Goal: Task Accomplishment & Management: Manage account settings

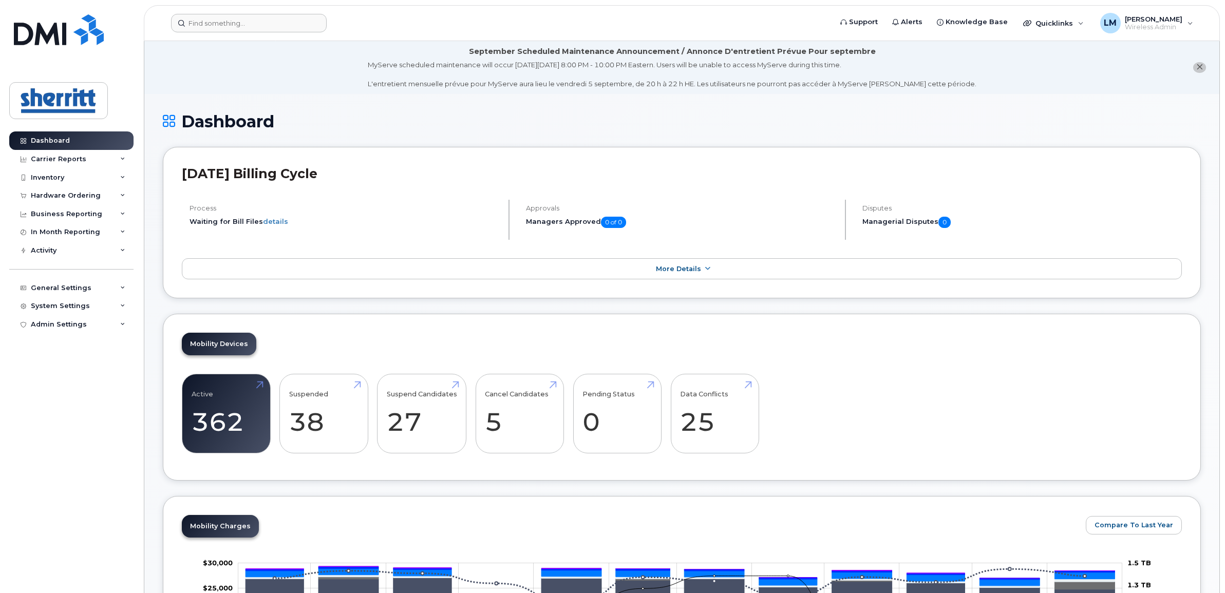
drag, startPoint x: 293, startPoint y: 11, endPoint x: 289, endPoint y: 21, distance: 10.6
click at [289, 21] on header "Support Alerts Knowledge Base Quicklinks Suspend / Cancel Device Change SIM Car…" at bounding box center [682, 23] width 1076 height 36
click at [289, 21] on input at bounding box center [249, 23] width 156 height 18
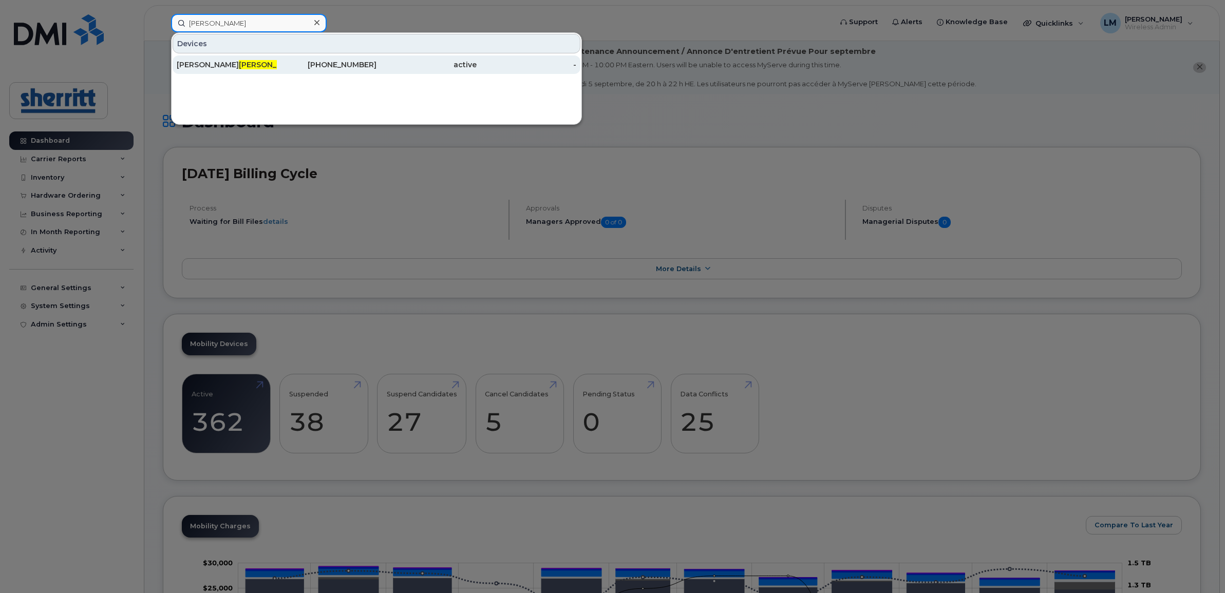
type input "[PERSON_NAME]"
click at [239, 67] on span "[PERSON_NAME]" at bounding box center [270, 64] width 62 height 9
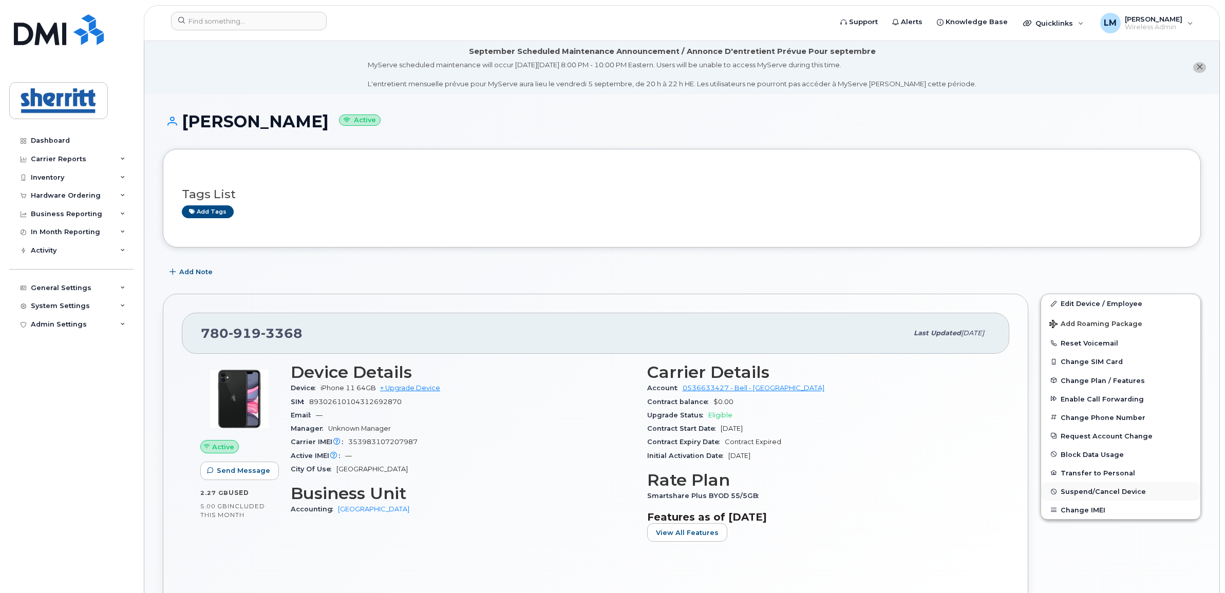
click at [1108, 491] on span "Suspend/Cancel Device" at bounding box center [1102, 492] width 85 height 8
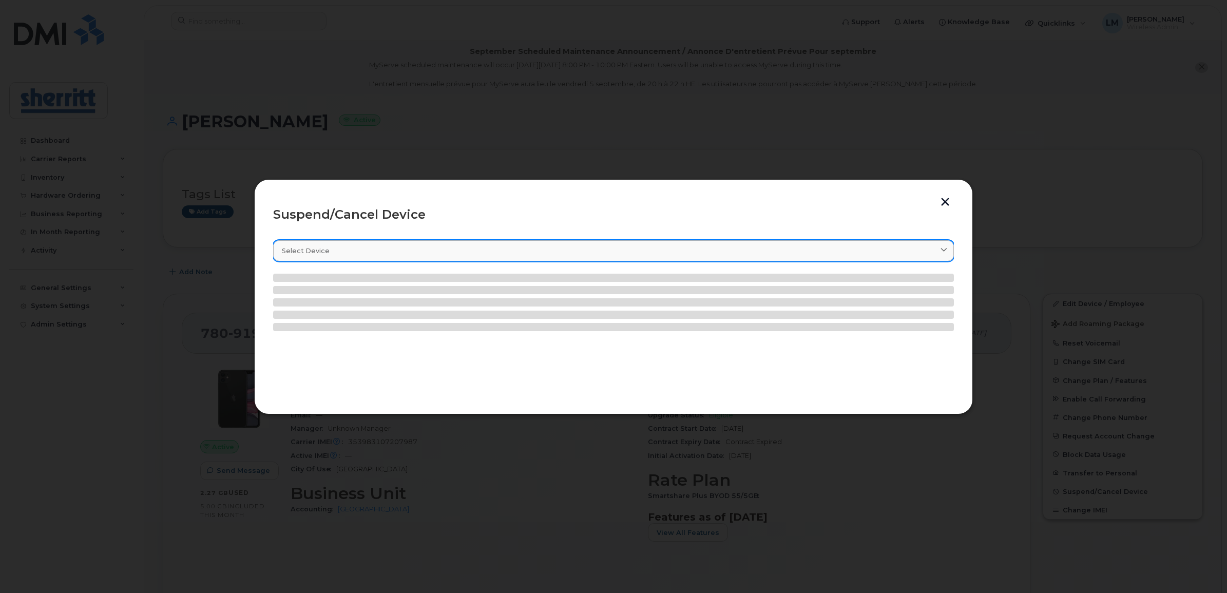
click at [345, 249] on div "Select device" at bounding box center [613, 251] width 663 height 10
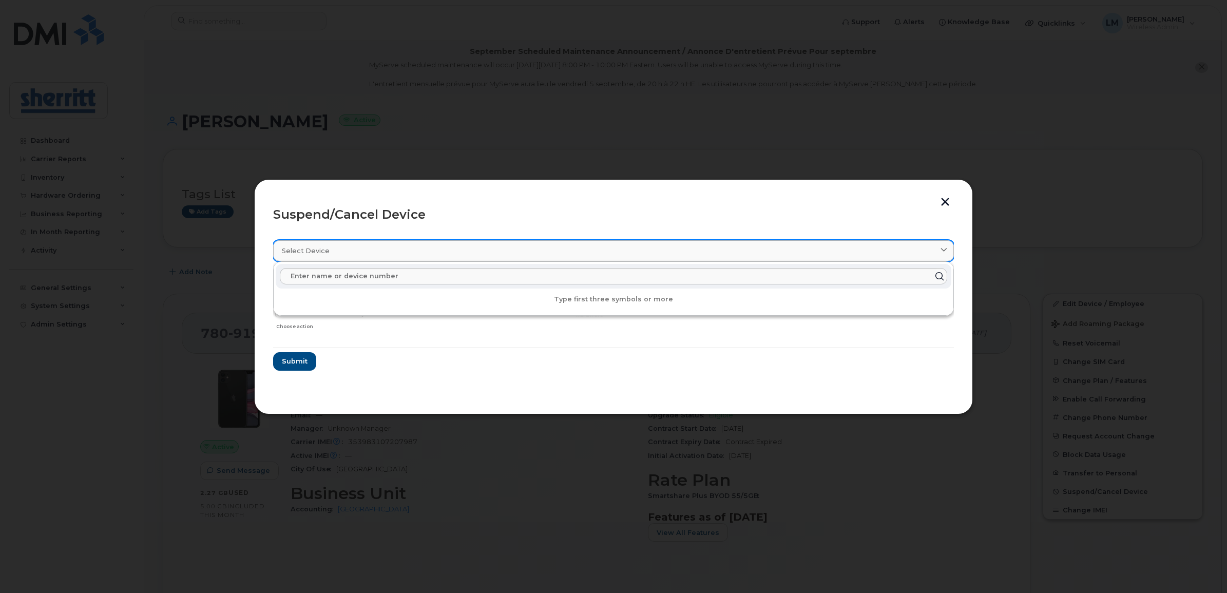
click at [346, 252] on div "Select device" at bounding box center [613, 251] width 663 height 10
click at [347, 275] on input "text" at bounding box center [614, 276] width 668 height 16
click at [508, 386] on section "Select device Type first three symbols or more Randy Pollard 7809193368 Delete …" at bounding box center [613, 313] width 681 height 164
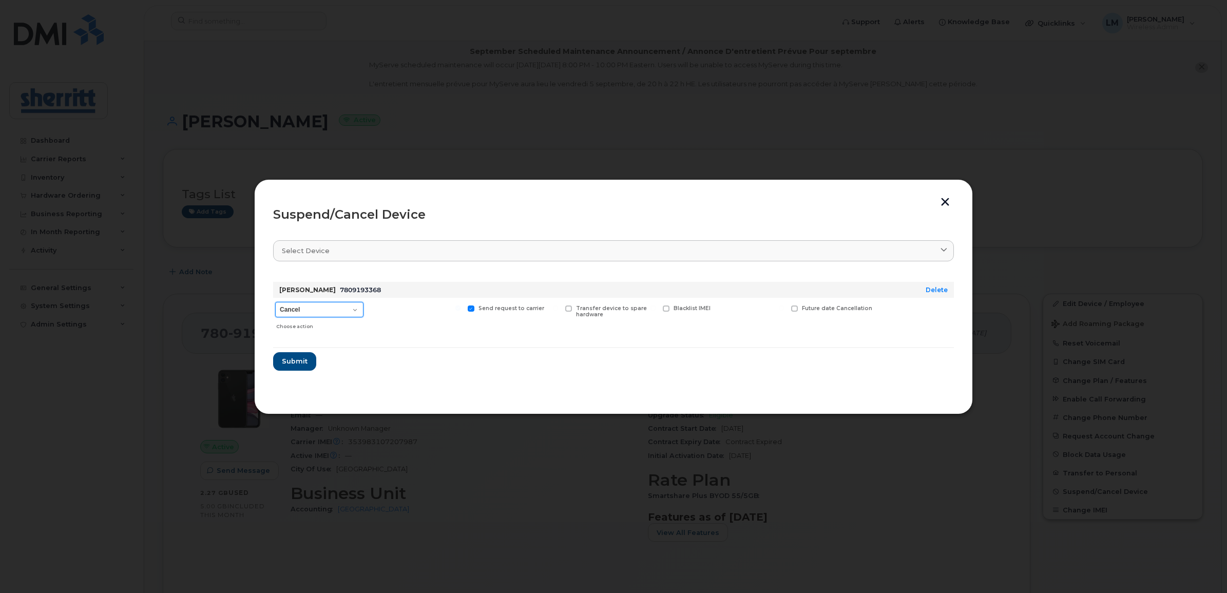
click at [329, 312] on select "Cancel Suspend - Extend Suspension Suspend - Reduced Rate Suspend - Full Rate S…" at bounding box center [319, 309] width 88 height 15
drag, startPoint x: 489, startPoint y: 363, endPoint x: 574, endPoint y: 355, distance: 84.6
click at [489, 363] on form "Randy Pollard 7809193368 Delete Cancel Suspend - Extend Suspension Suspend - Re…" at bounding box center [613, 322] width 681 height 97
click at [950, 204] on button "button" at bounding box center [945, 203] width 15 height 11
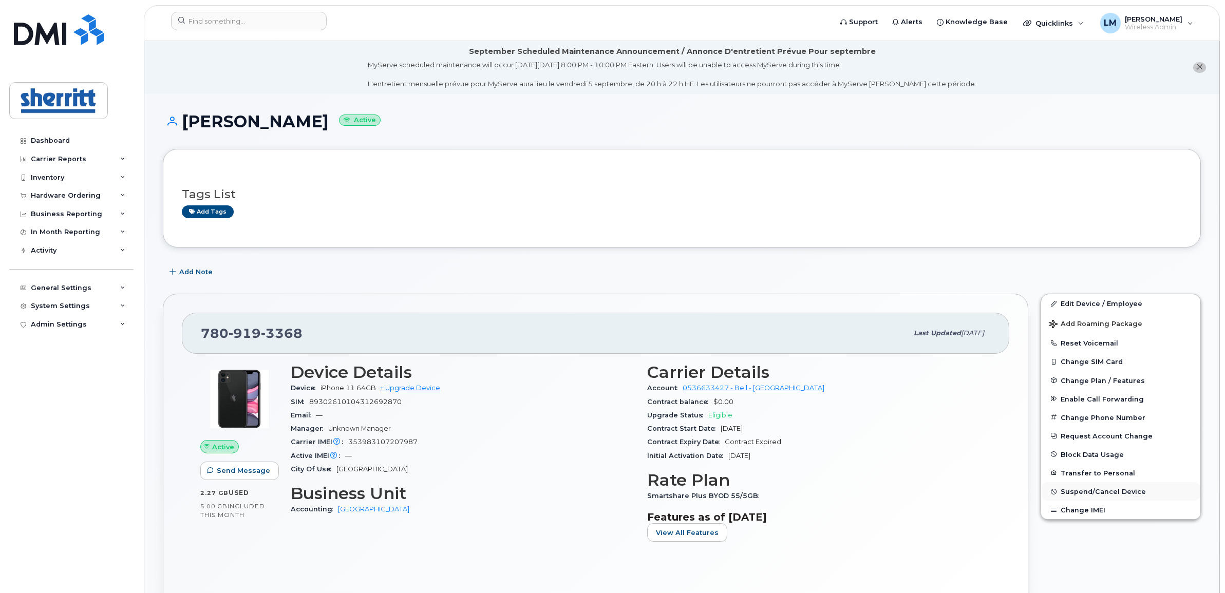
click at [1099, 488] on span "Suspend/Cancel Device" at bounding box center [1102, 492] width 85 height 8
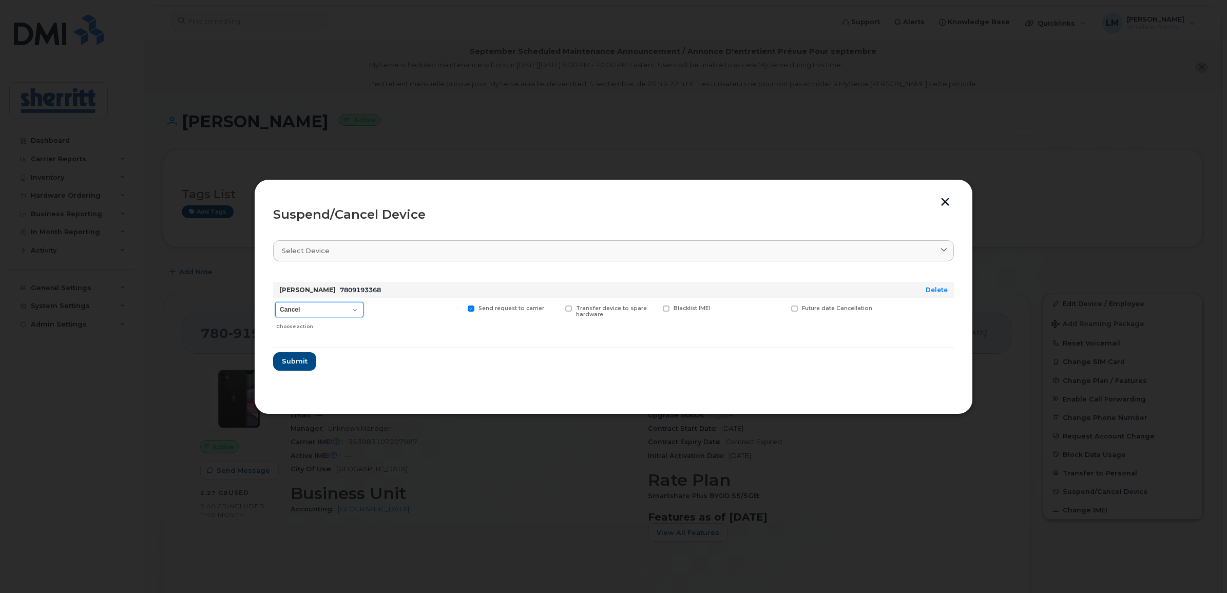
click at [352, 312] on select "Cancel Suspend - Extend Suspension Suspend - Reduced Rate Suspend - Full Rate S…" at bounding box center [319, 309] width 88 height 15
select select "[object Object]"
click at [275, 302] on select "Cancel Suspend - Extend Suspension Suspend - Reduced Rate Suspend - Full Rate S…" at bounding box center [319, 309] width 88 height 15
click at [300, 363] on span "Submit" at bounding box center [294, 361] width 26 height 10
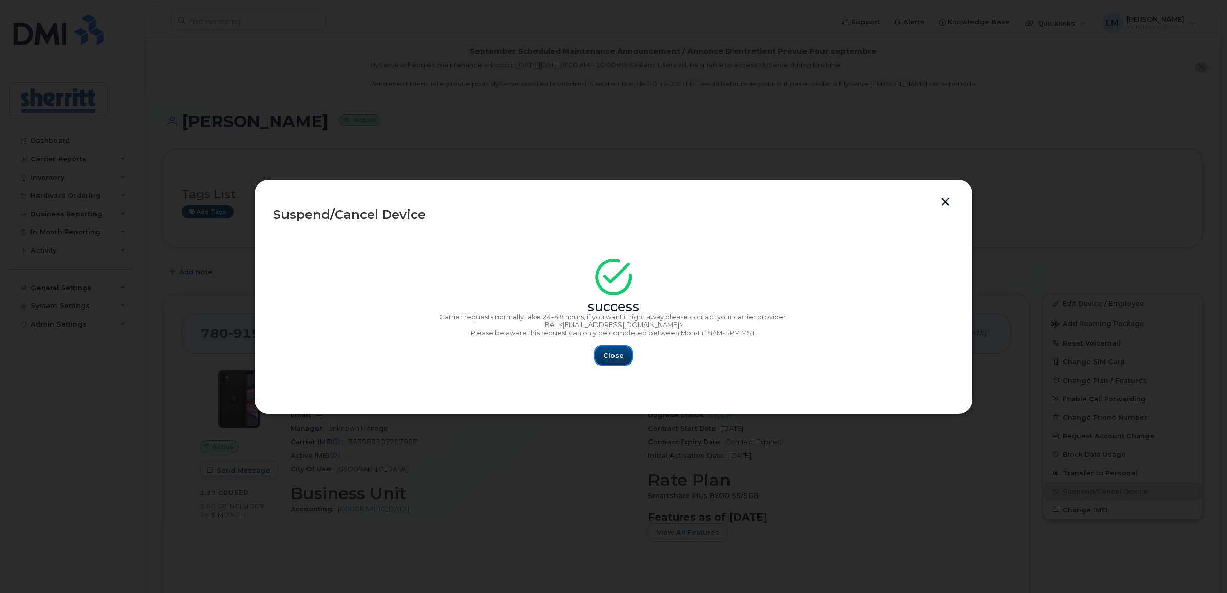
drag, startPoint x: 619, startPoint y: 358, endPoint x: 507, endPoint y: 319, distance: 117.9
click at [619, 358] on span "Close" at bounding box center [613, 356] width 21 height 10
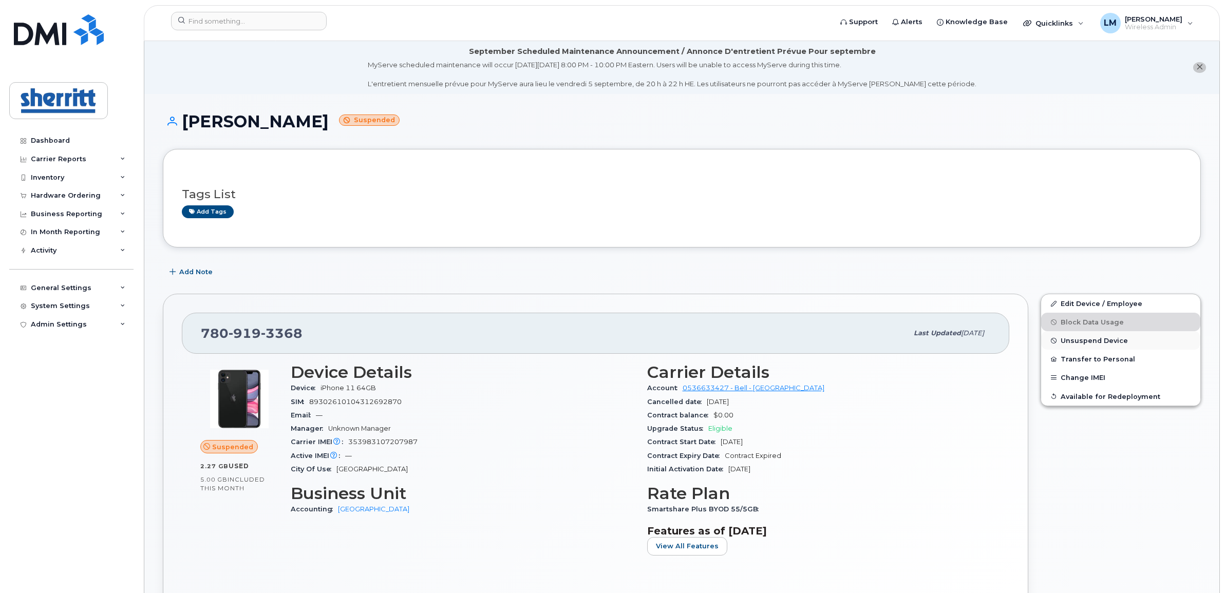
click at [1113, 340] on span "Unsuspend Device" at bounding box center [1093, 341] width 67 height 8
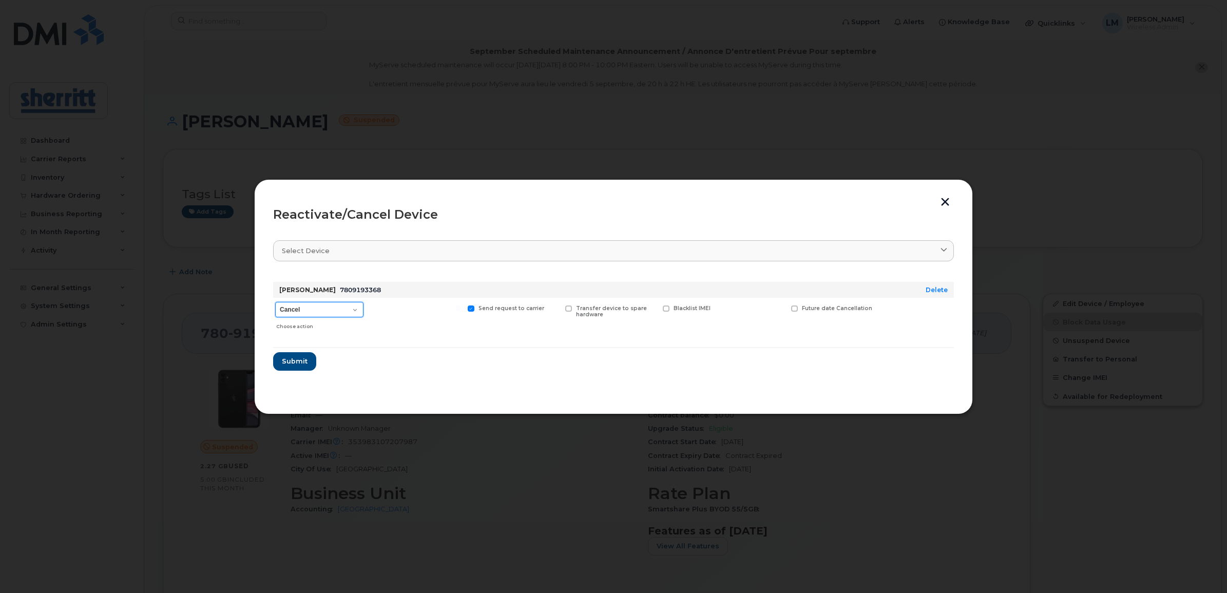
click at [327, 302] on select "Cancel Suspend - Extend Suspension Reactivate" at bounding box center [319, 309] width 88 height 15
select select "[object Object]"
click at [275, 302] on select "Cancel Suspend - Extend Suspension Reactivate" at bounding box center [319, 309] width 88 height 15
click at [300, 360] on span "Submit" at bounding box center [294, 361] width 26 height 10
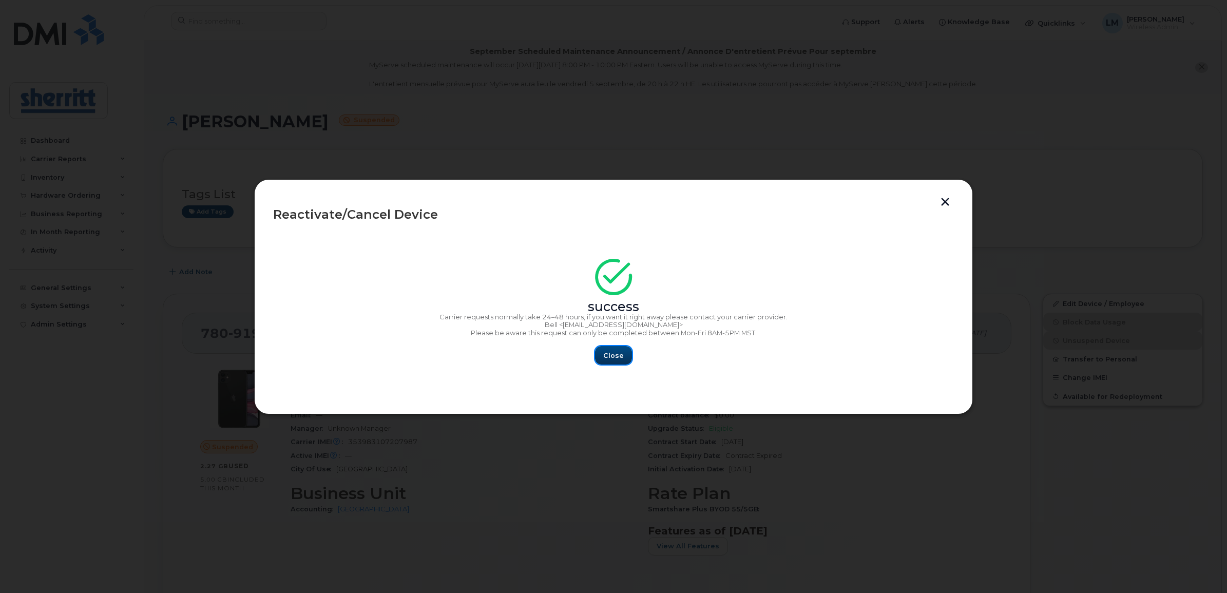
click at [602, 353] on button "Close" at bounding box center [613, 355] width 37 height 18
